Goal: Task Accomplishment & Management: Manage account settings

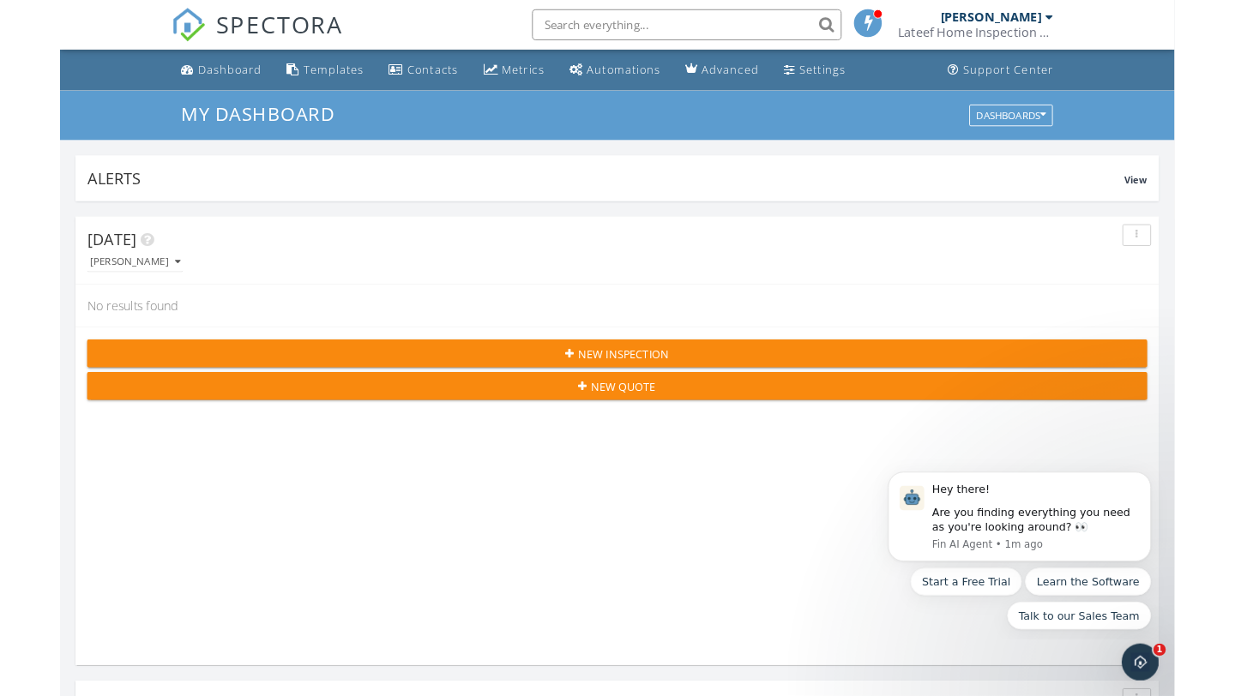
scroll to position [2934, 1236]
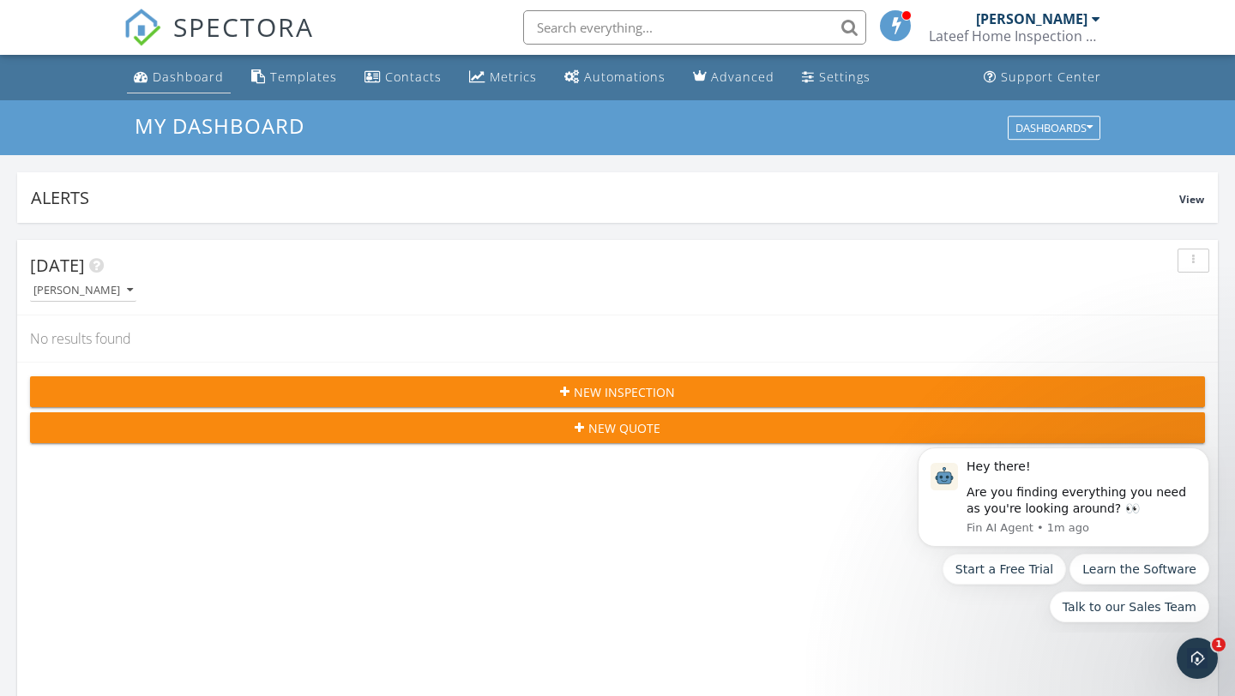
click at [192, 81] on div "Dashboard" at bounding box center [188, 77] width 71 height 16
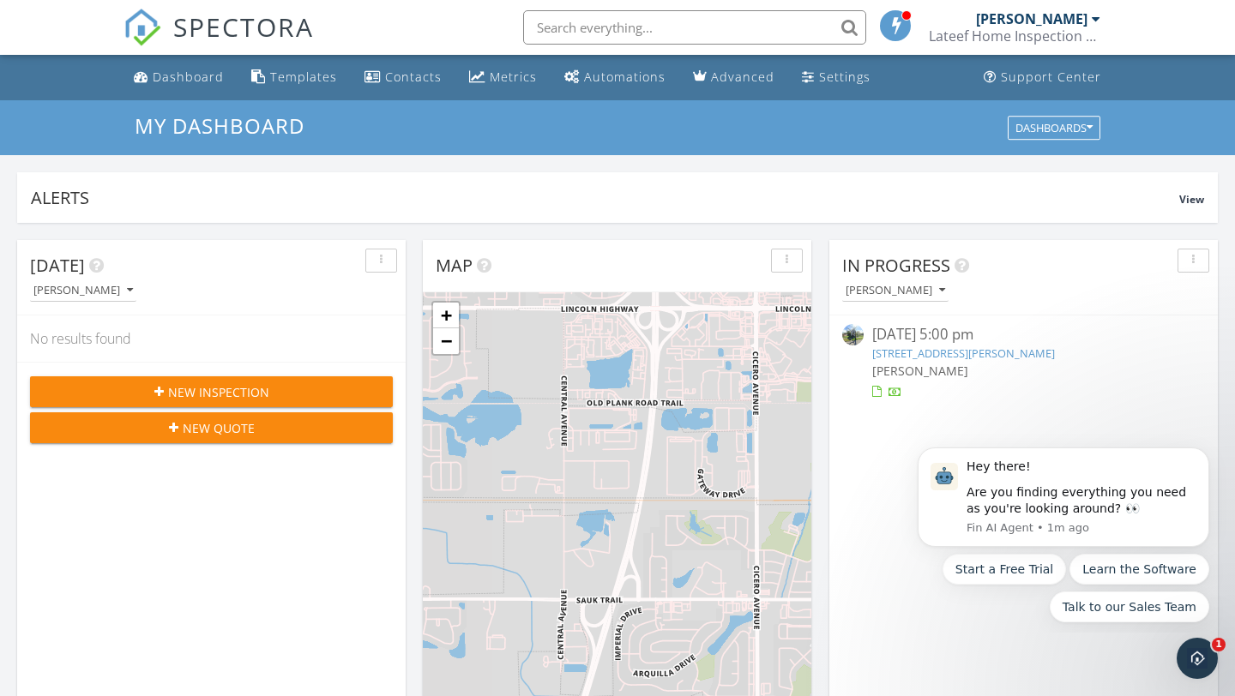
click at [893, 396] on div at bounding box center [896, 394] width 14 height 14
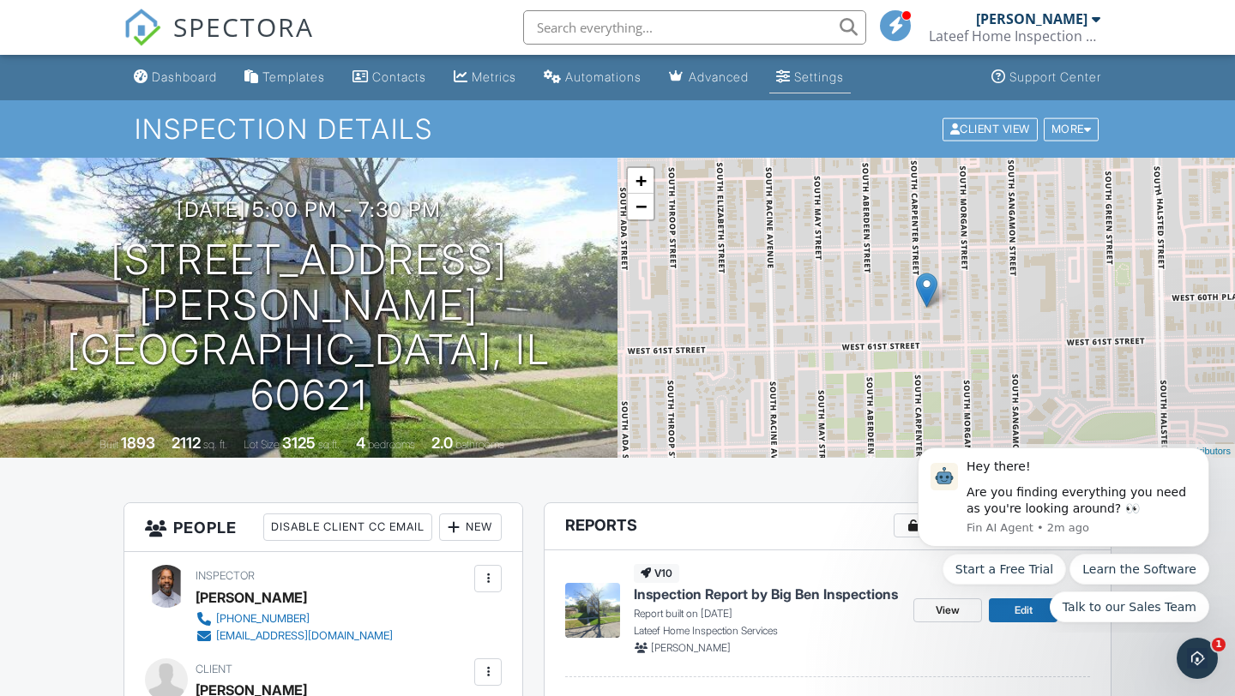
click at [815, 72] on link "Settings" at bounding box center [809, 78] width 81 height 32
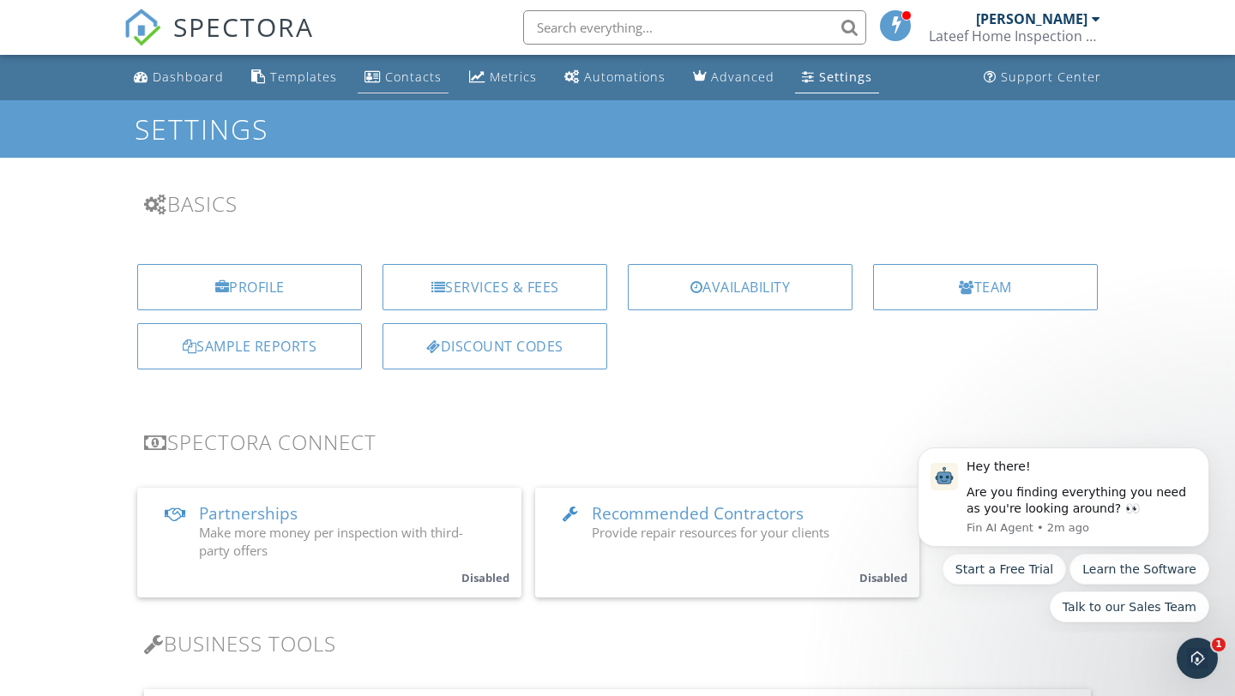
click at [402, 81] on div "Contacts" at bounding box center [413, 77] width 57 height 16
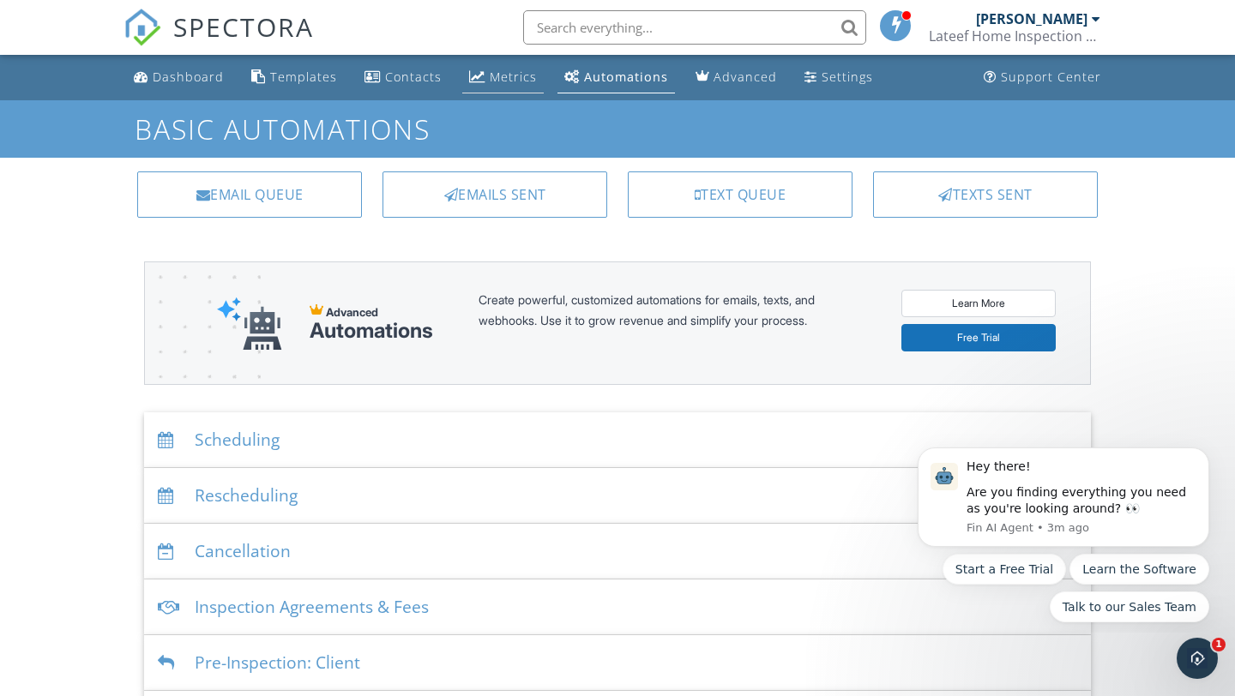
click at [506, 75] on div "Metrics" at bounding box center [513, 77] width 47 height 16
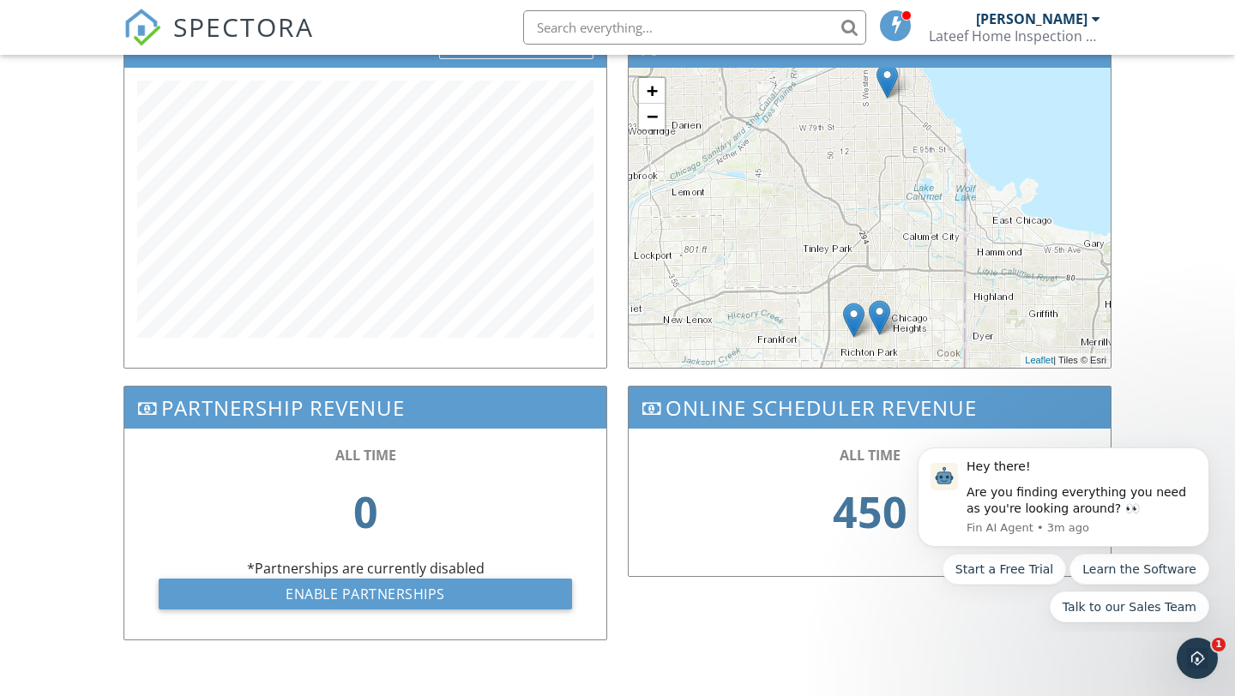
scroll to position [621, 0]
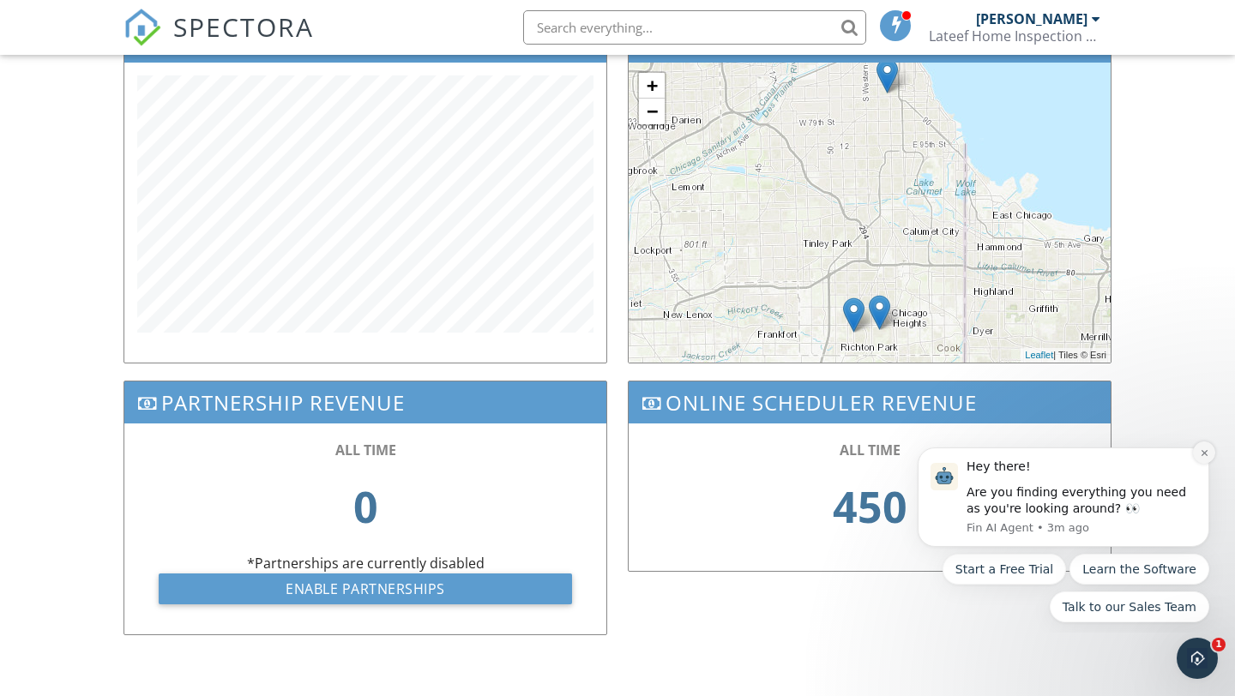
click at [1204, 453] on icon "Dismiss notification" at bounding box center [1204, 452] width 6 height 6
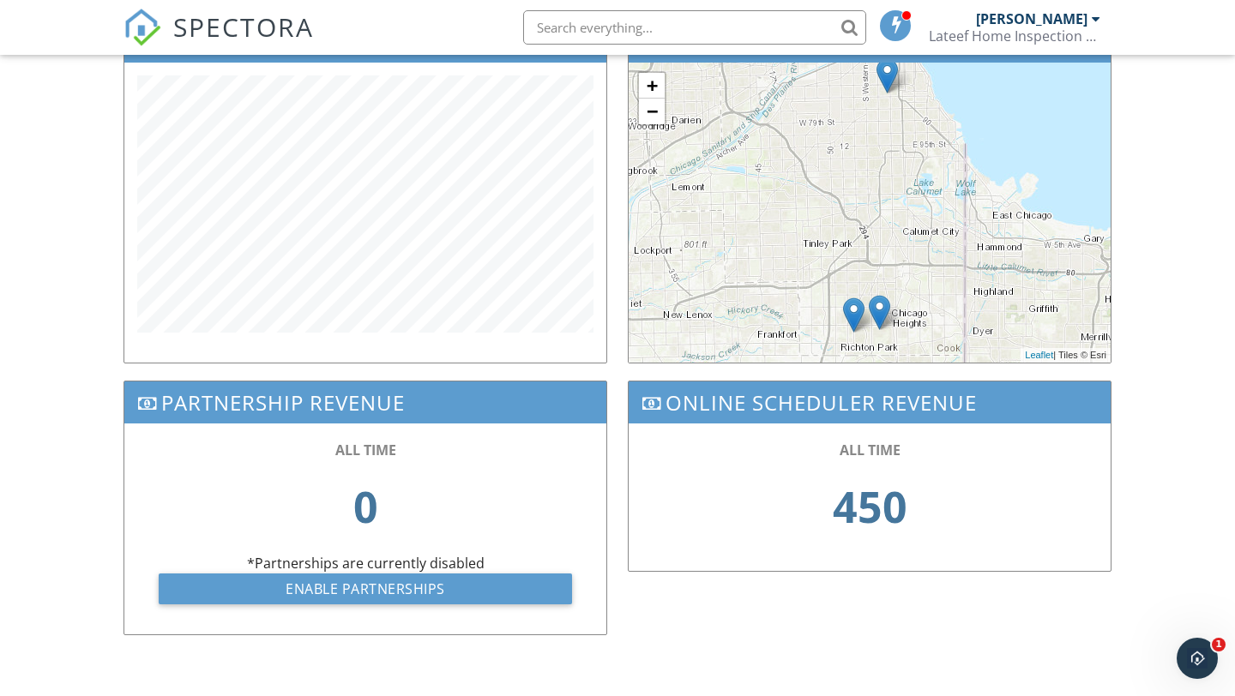
click at [953, 462] on div "450" at bounding box center [869, 507] width 413 height 94
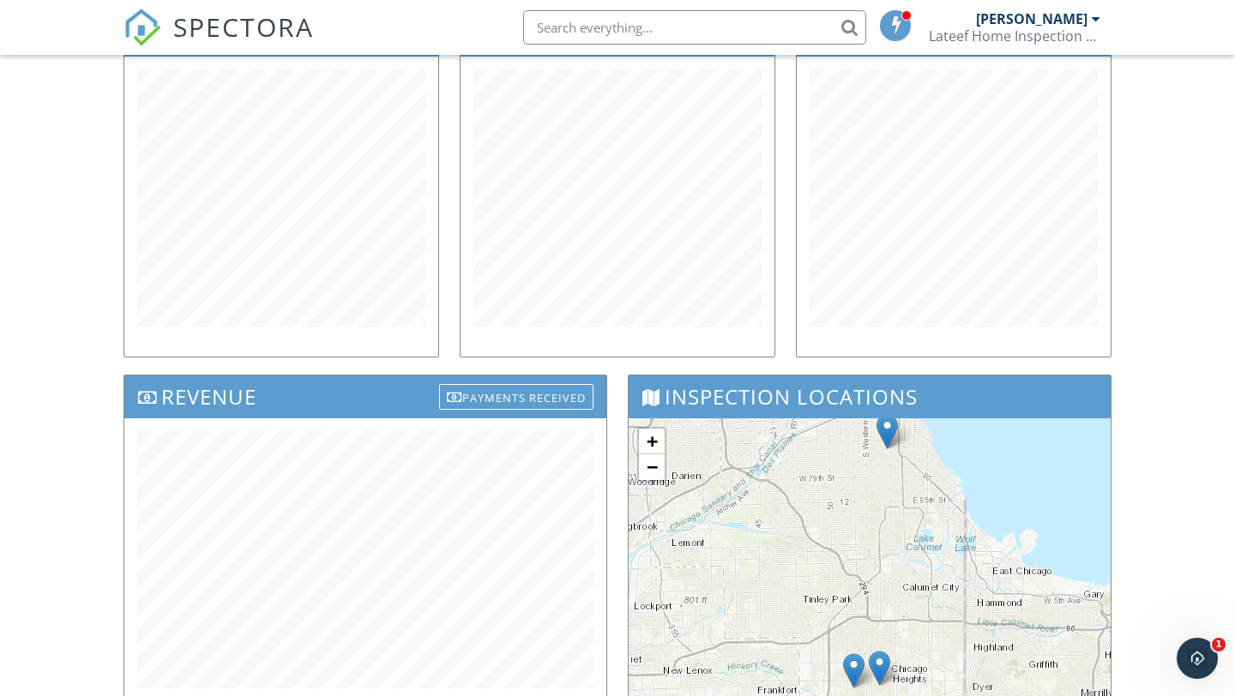
scroll to position [286, 0]
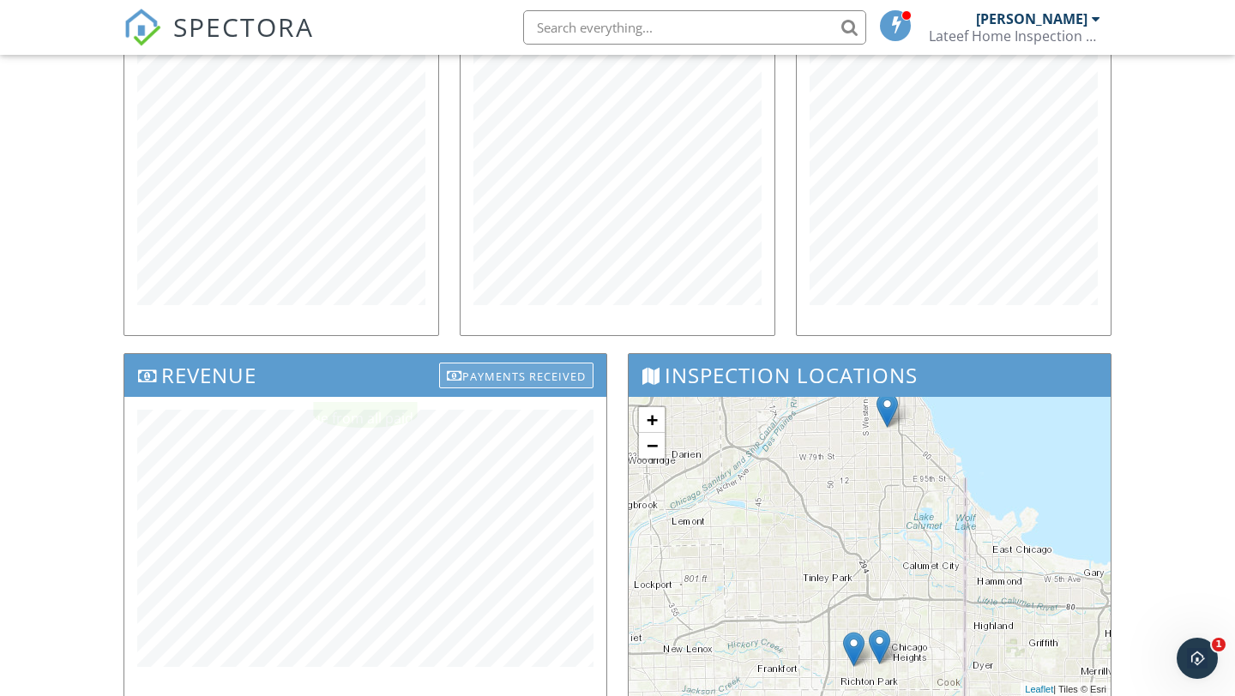
click at [544, 364] on div "Payments Received" at bounding box center [516, 376] width 154 height 26
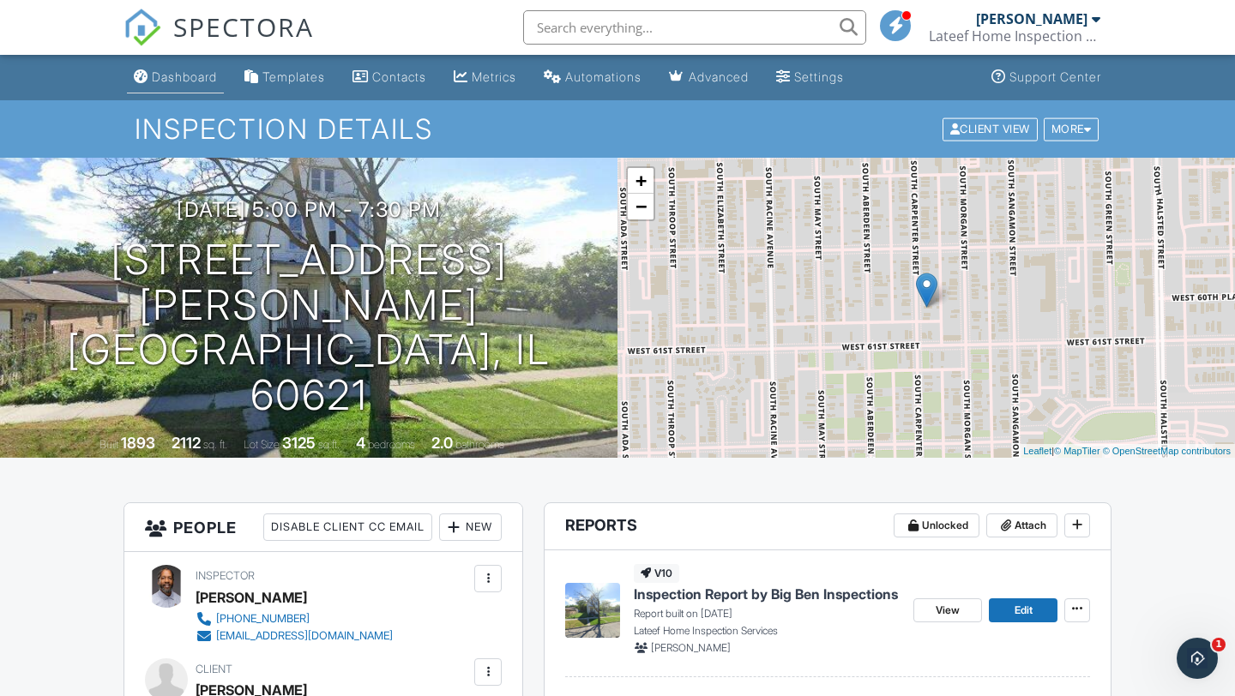
click at [212, 67] on link "Dashboard" at bounding box center [175, 78] width 97 height 32
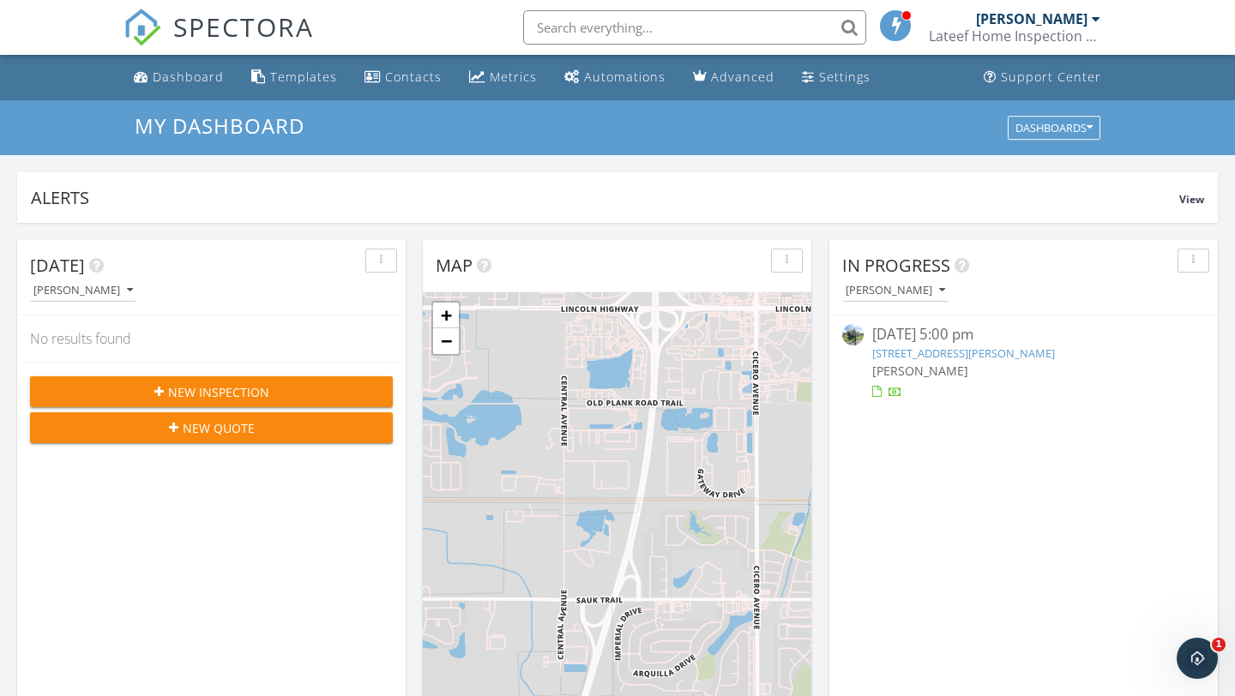
click at [1089, 25] on div "[PERSON_NAME]" at bounding box center [1038, 18] width 124 height 17
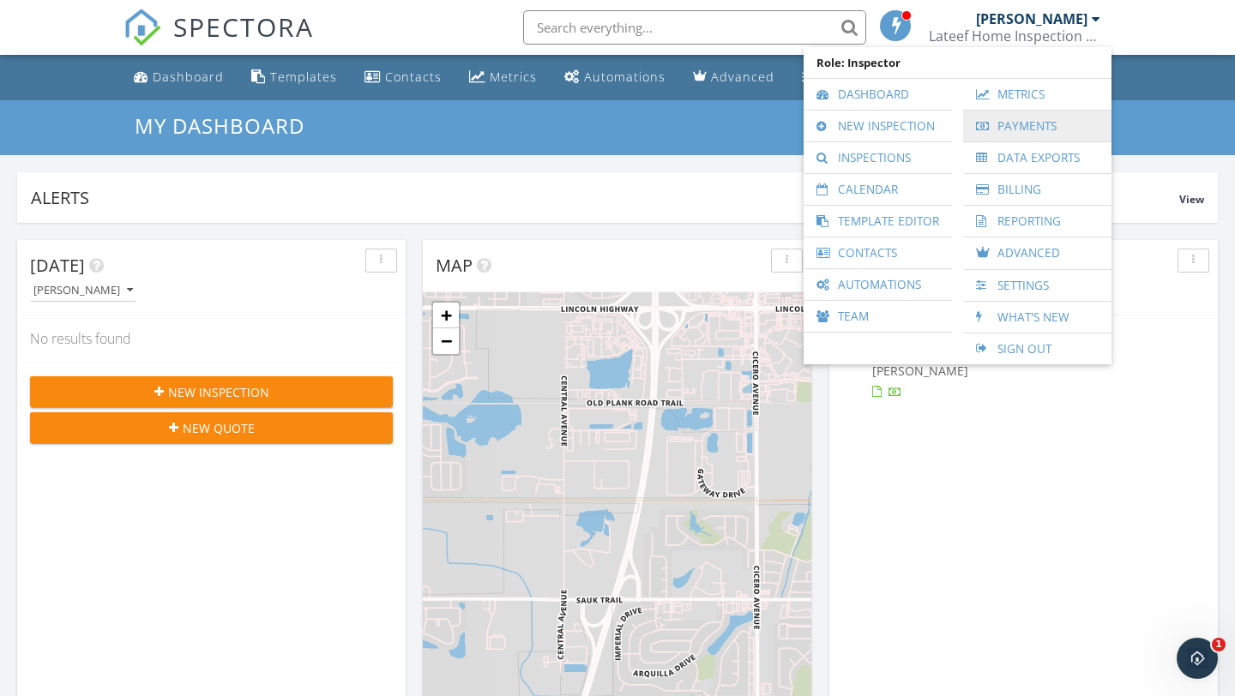
click at [1032, 133] on link "Payments" at bounding box center [1037, 126] width 131 height 31
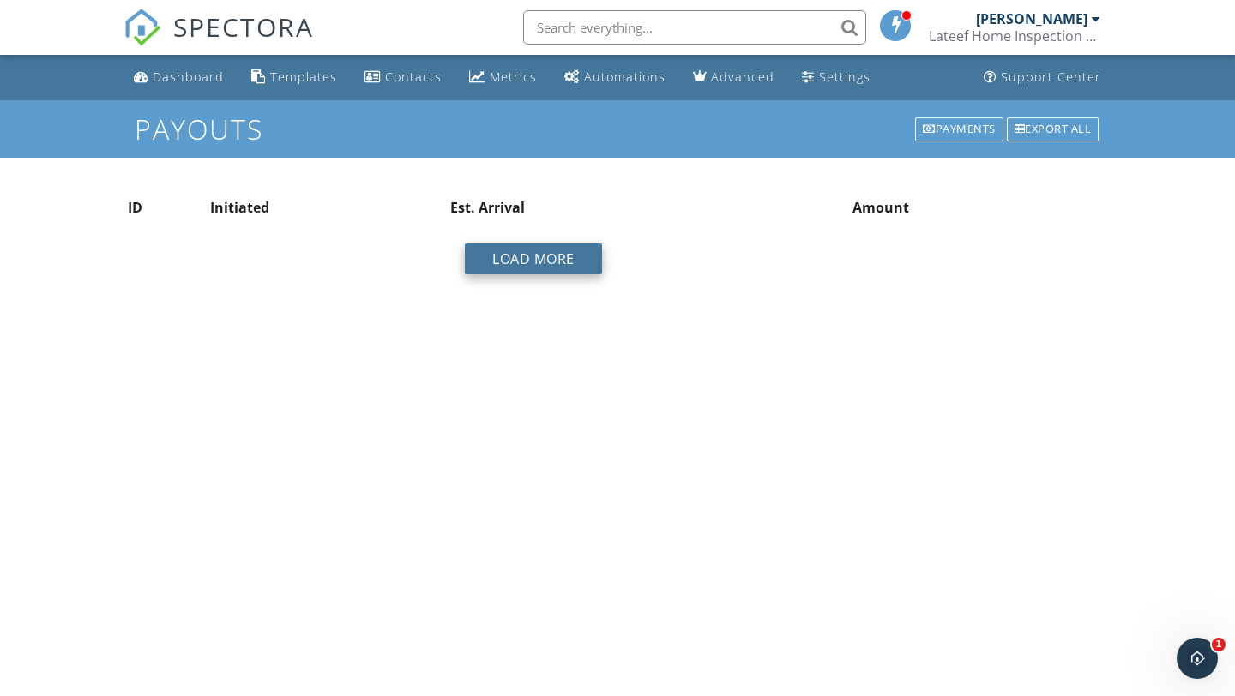
click at [500, 261] on button "Load More" at bounding box center [533, 259] width 137 height 31
